Goal: Check status

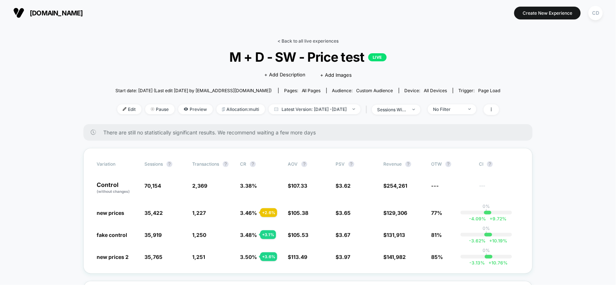
click at [300, 41] on link "< Back to all live experiences" at bounding box center [307, 41] width 61 height 6
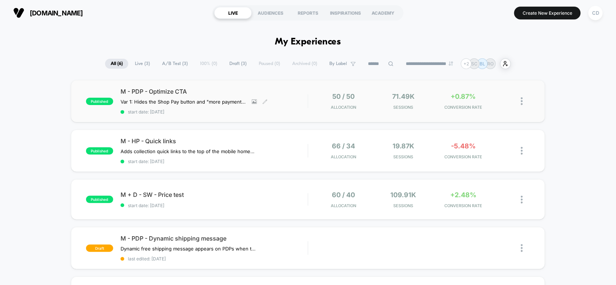
click at [205, 90] on span "M - PDP - Optimize CTA" at bounding box center [214, 91] width 187 height 7
